Goal: Use online tool/utility: Utilize a website feature to perform a specific function

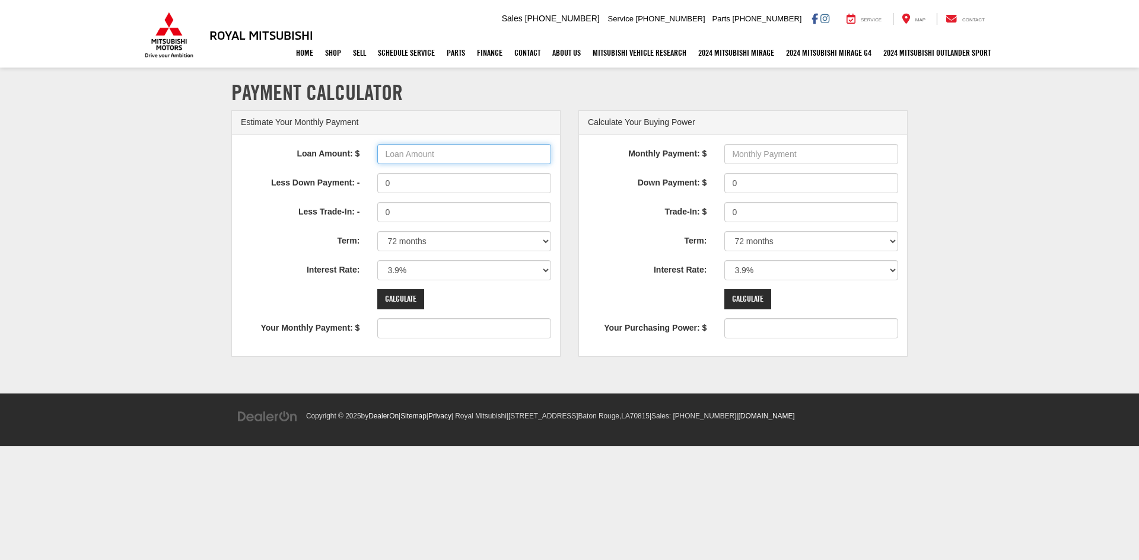
click at [411, 160] on input "Loan Amount: $" at bounding box center [464, 154] width 174 height 20
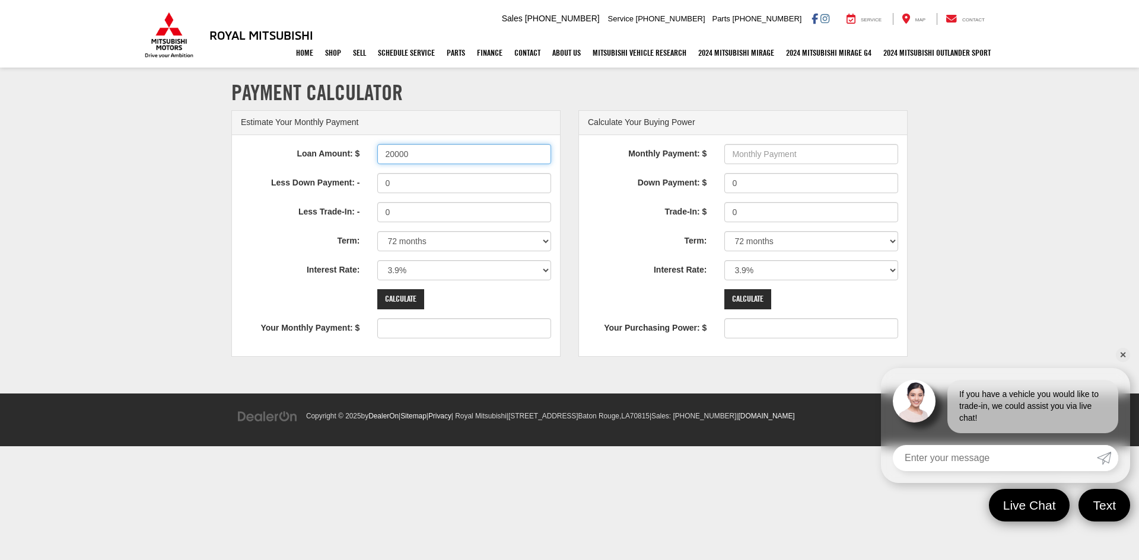
type input "20000"
type input "312"
click at [399, 220] on input "0" at bounding box center [464, 212] width 174 height 20
type input "0"
type input "9000"
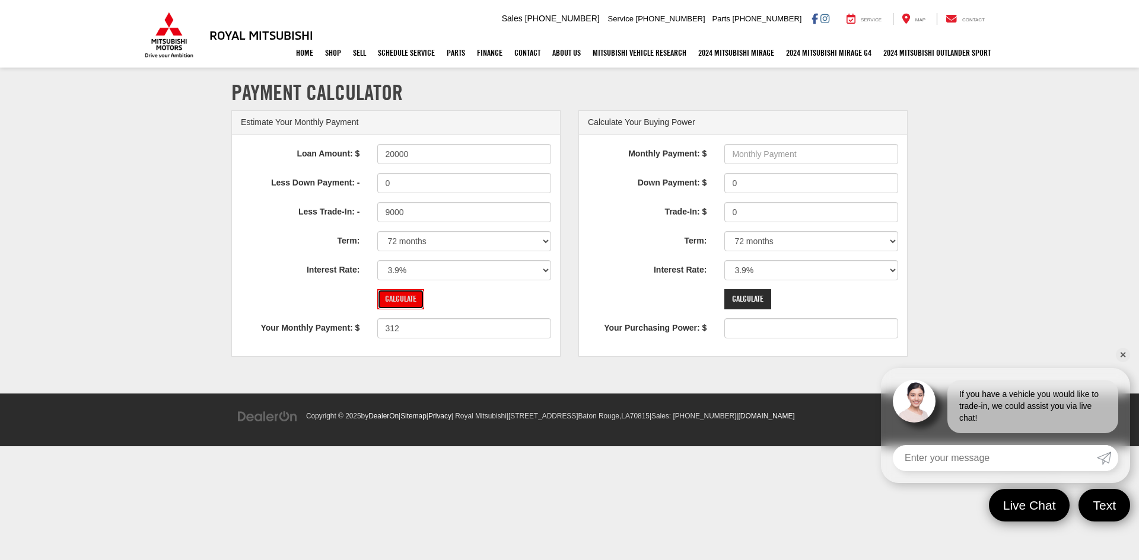
type input "172"
click at [403, 308] on input "Calculate" at bounding box center [400, 299] width 47 height 20
drag, startPoint x: 419, startPoint y: 155, endPoint x: 276, endPoint y: 161, distance: 143.6
click at [276, 161] on div "Loan Amount: $ 20000" at bounding box center [396, 154] width 328 height 20
type input "25000"
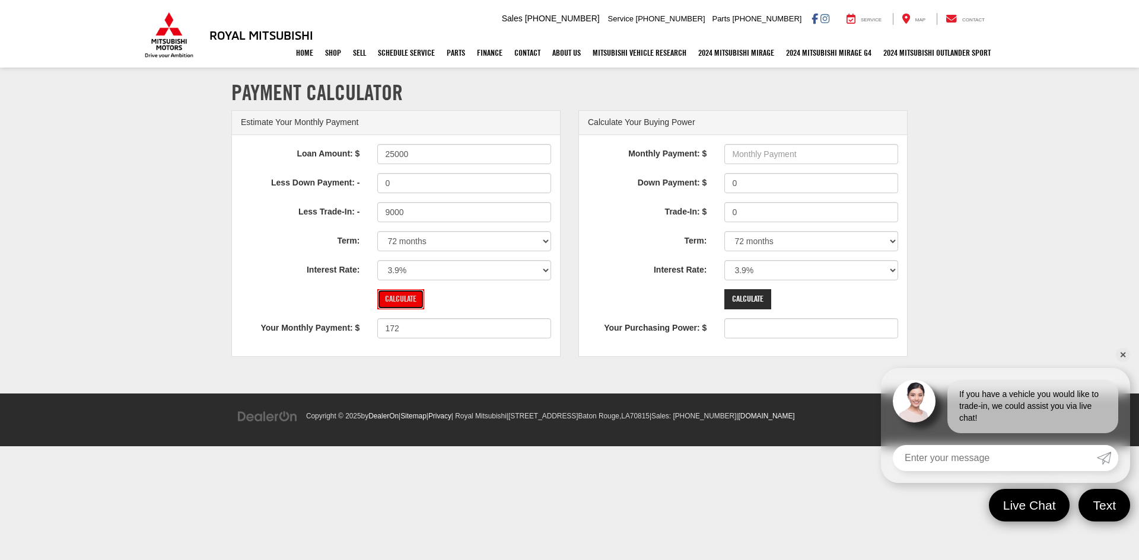
type input "250"
click at [403, 299] on input "Calculate" at bounding box center [400, 299] width 47 height 20
